Goal: Information Seeking & Learning: Learn about a topic

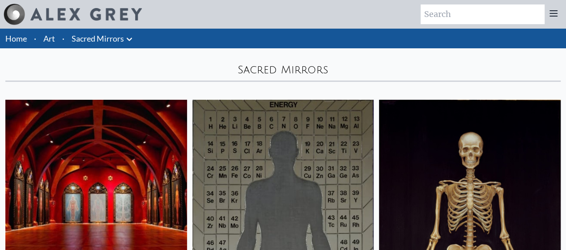
click at [99, 41] on link "Sacred Mirrors" at bounding box center [98, 38] width 52 height 13
click at [50, 36] on link "Art" at bounding box center [49, 38] width 12 height 13
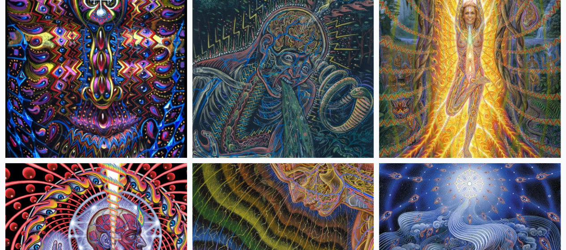
scroll to position [9891, 0]
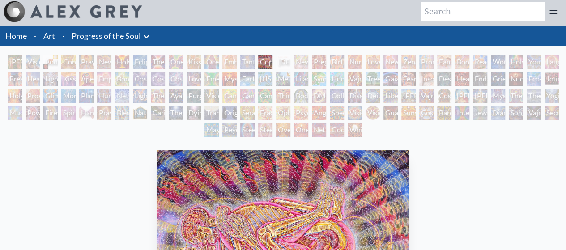
scroll to position [134, 0]
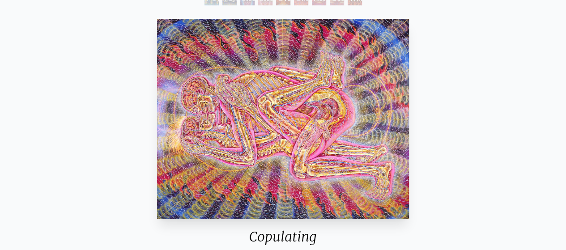
click at [282, 138] on img "15 / 133" at bounding box center [283, 119] width 252 height 200
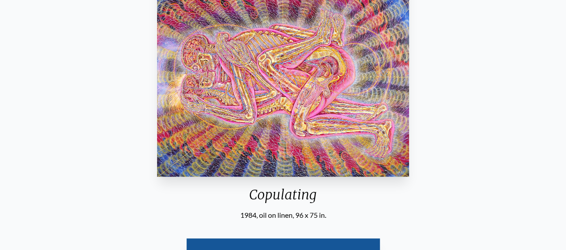
scroll to position [0, 0]
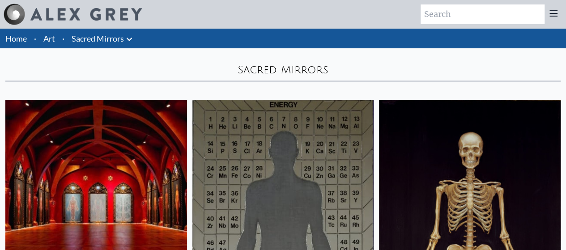
drag, startPoint x: 239, startPoint y: 68, endPoint x: 333, endPoint y: 68, distance: 94.4
click at [333, 68] on div "Sacred Mirrors" at bounding box center [282, 70] width 555 height 14
copy div "Sacred Mirrors"
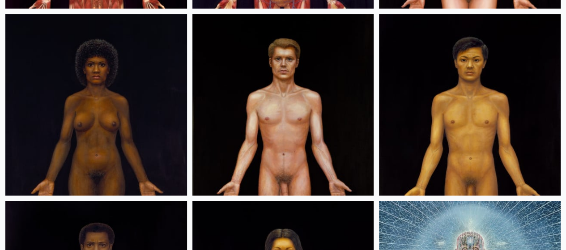
scroll to position [761, 0]
